Goal: Check status: Check status

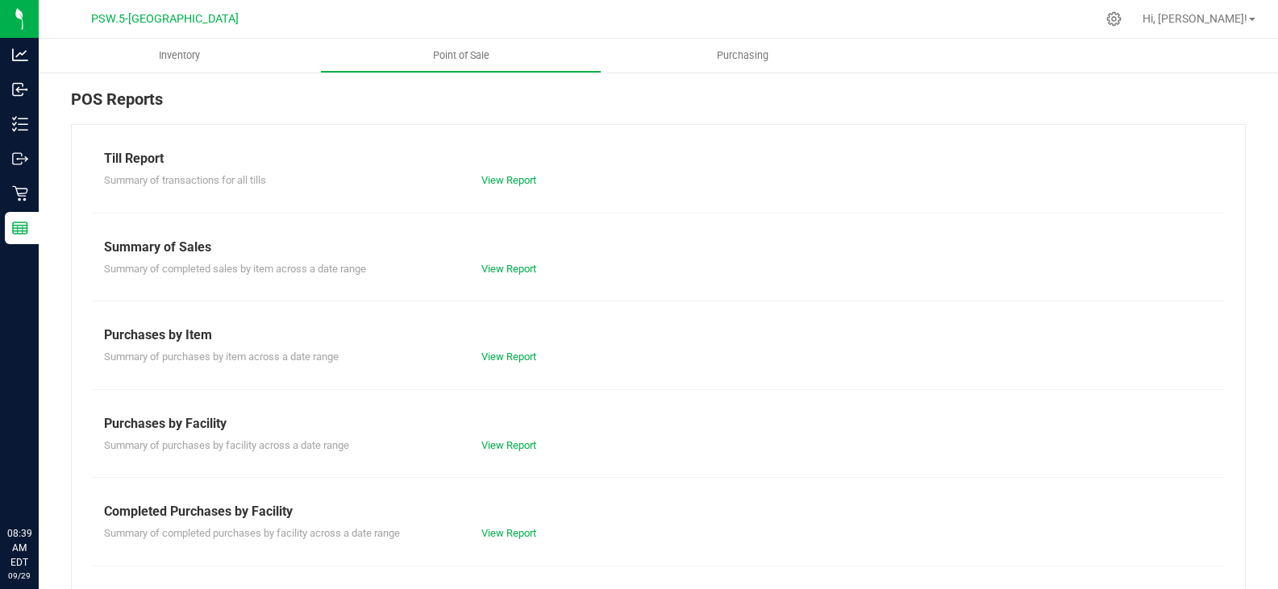
click at [520, 187] on div "View Report" at bounding box center [657, 181] width 377 height 16
click at [520, 181] on link "View Report" at bounding box center [508, 180] width 55 height 12
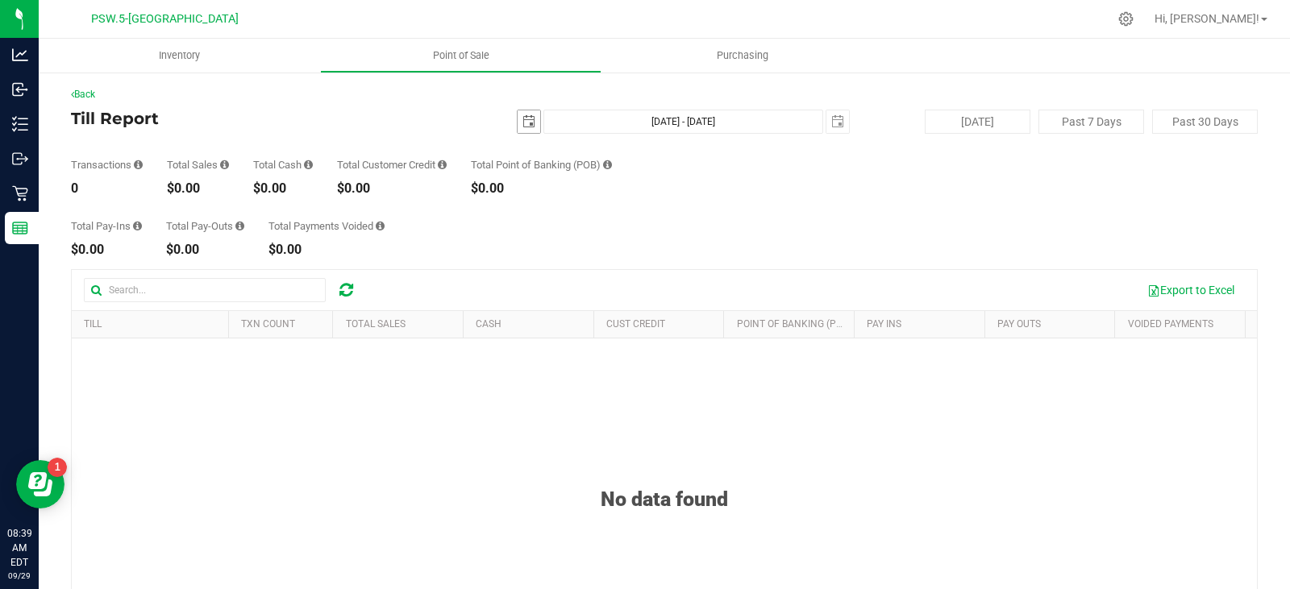
click at [523, 129] on span "select" at bounding box center [529, 121] width 23 height 23
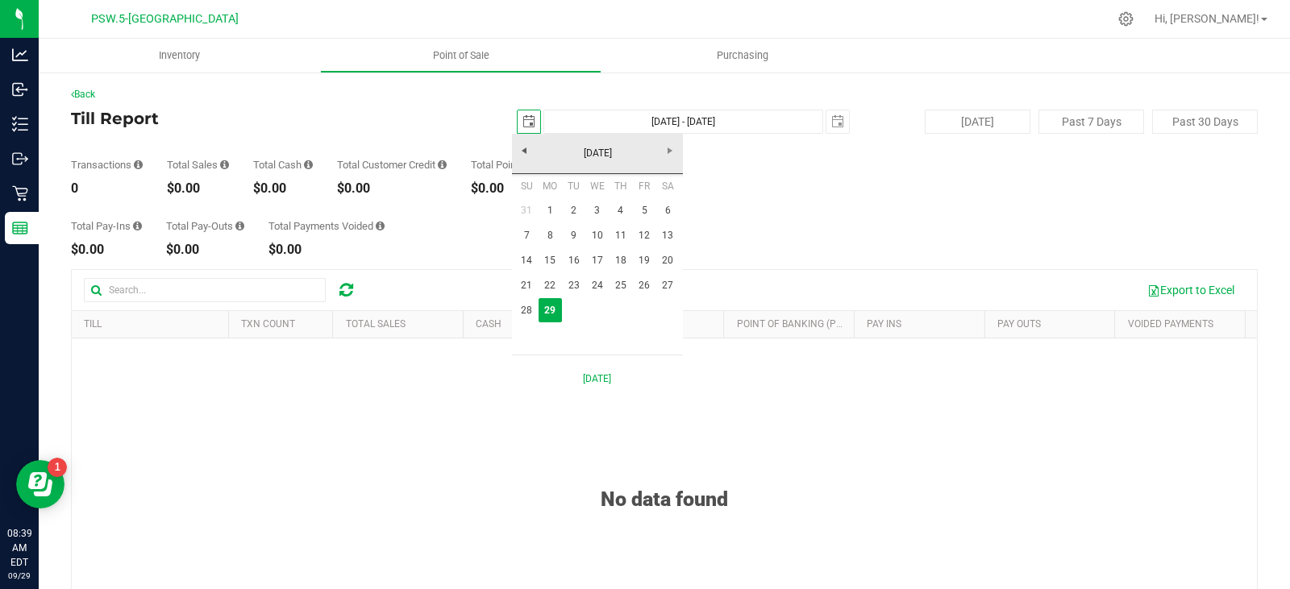
scroll to position [0, 40]
click at [671, 285] on link "27" at bounding box center [667, 285] width 23 height 25
type input "[DATE]"
type input "[DATE] - [DATE]"
